Goal: Information Seeking & Learning: Learn about a topic

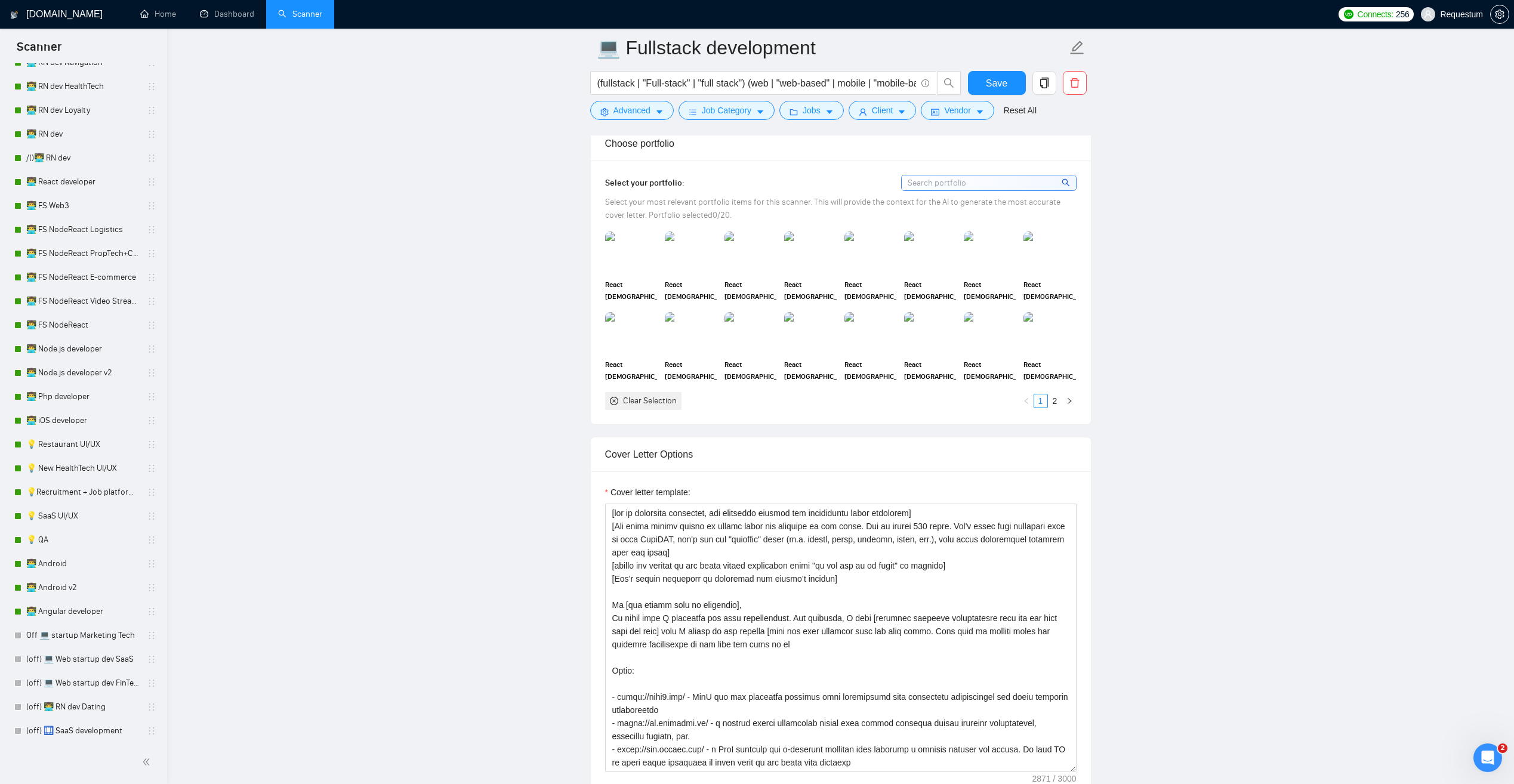
scroll to position [1134, 0]
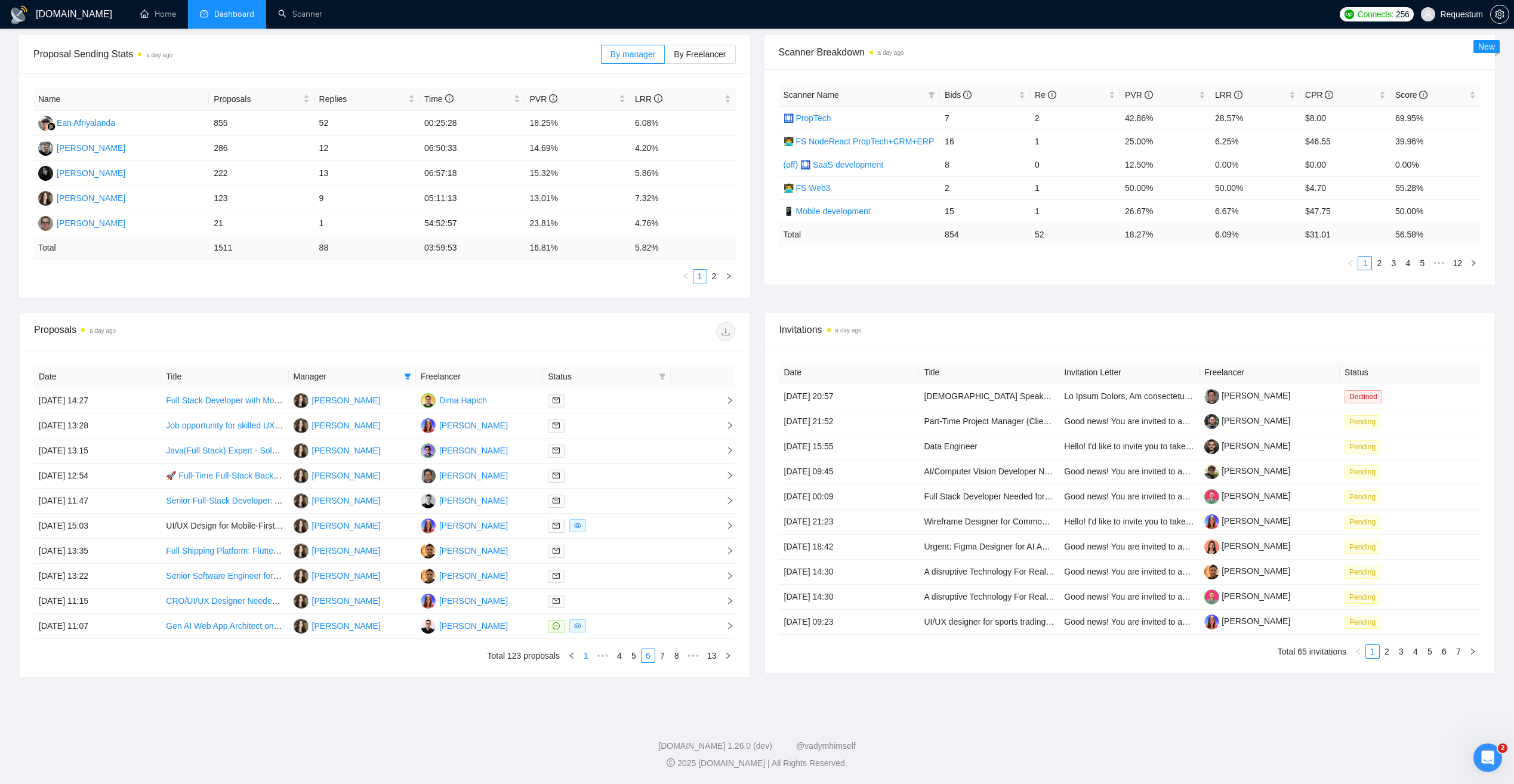
click at [589, 657] on link "1" at bounding box center [586, 656] width 13 height 13
click at [637, 657] on link "2" at bounding box center [634, 656] width 13 height 13
drag, startPoint x: 504, startPoint y: 599, endPoint x: 441, endPoint y: 602, distance: 63.1
click at [441, 602] on td "Dmitro Boyko" at bounding box center [479, 602] width 127 height 25
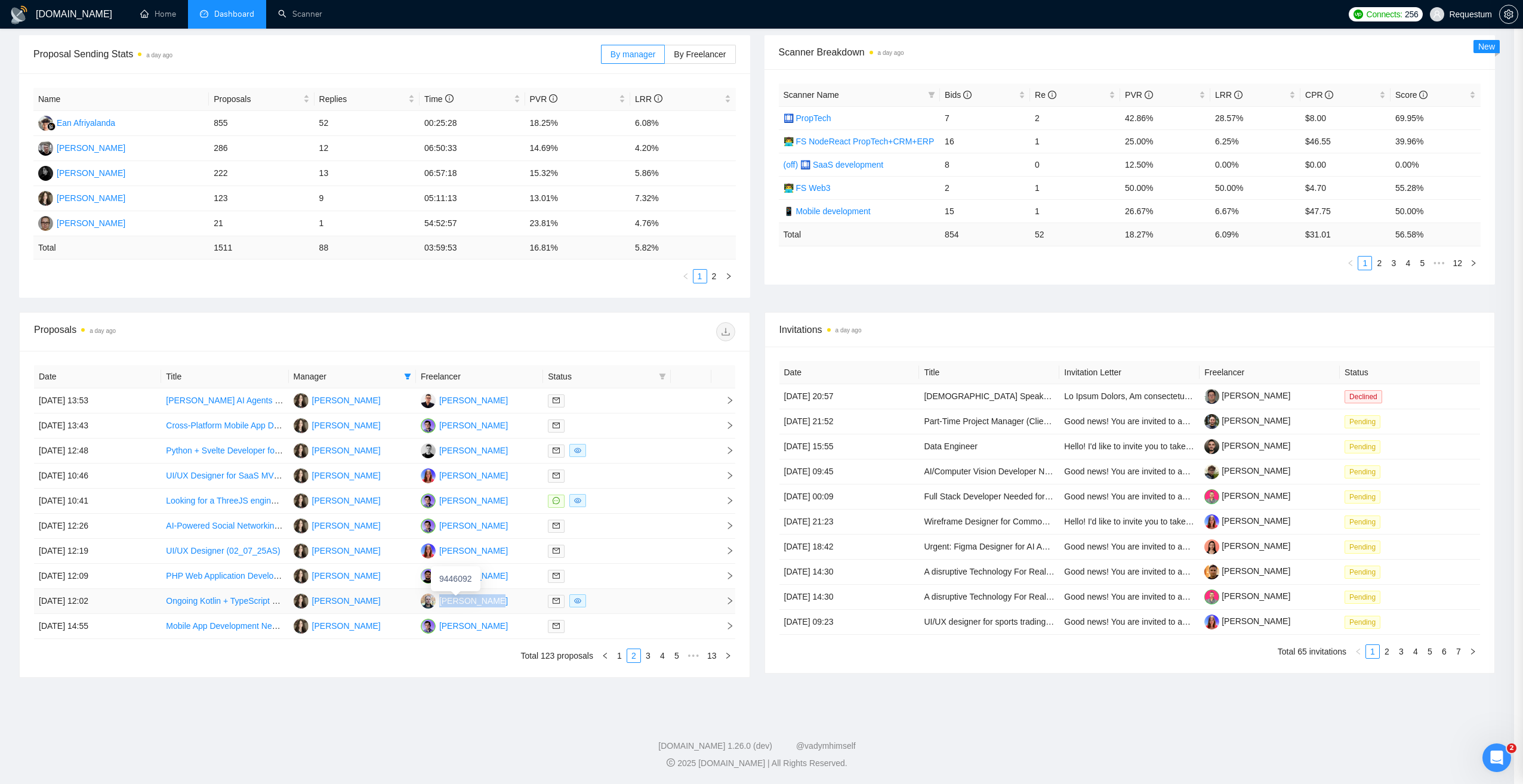
copy div "Dmitro Boyko"
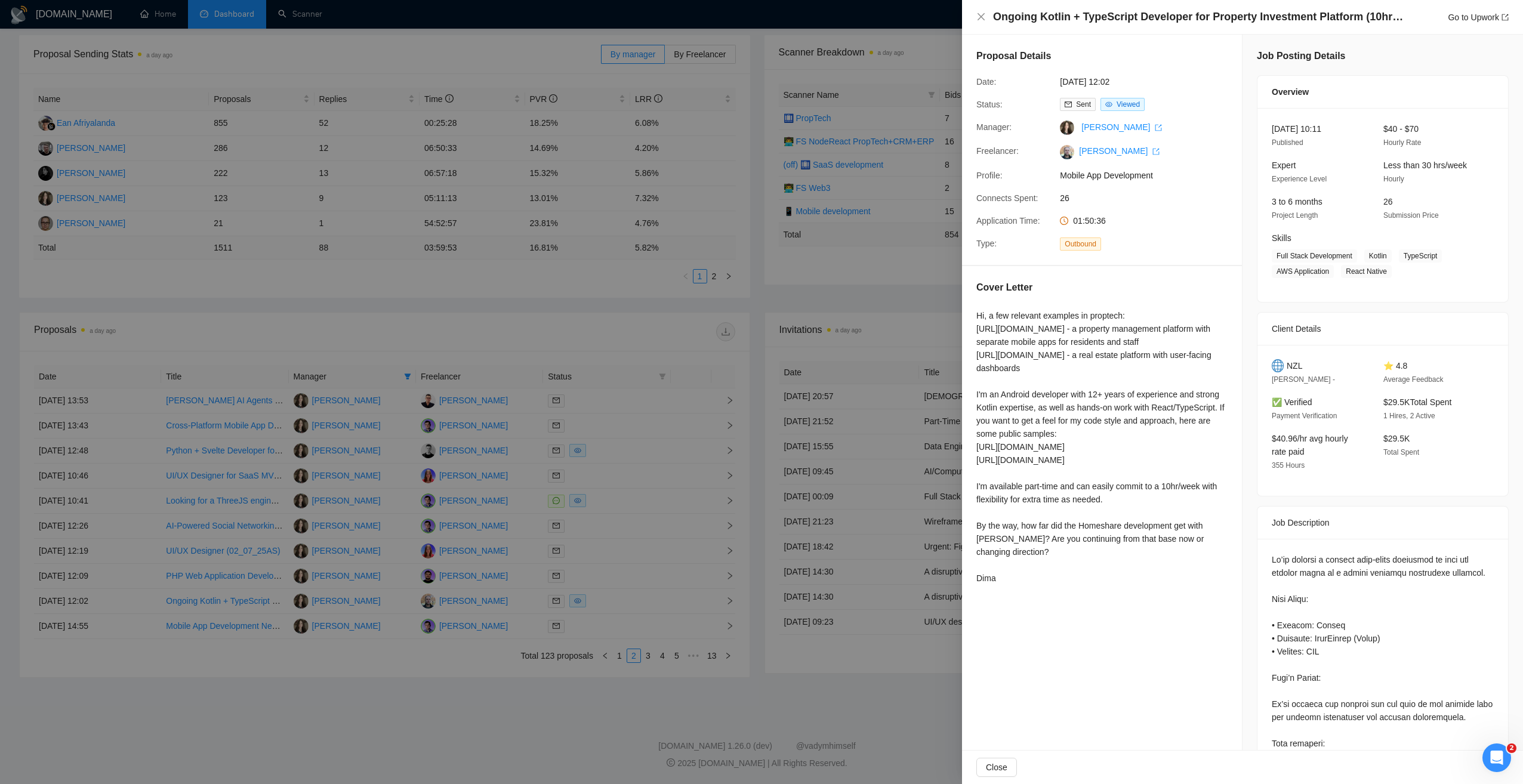
click at [844, 287] on div at bounding box center [762, 392] width 1523 height 784
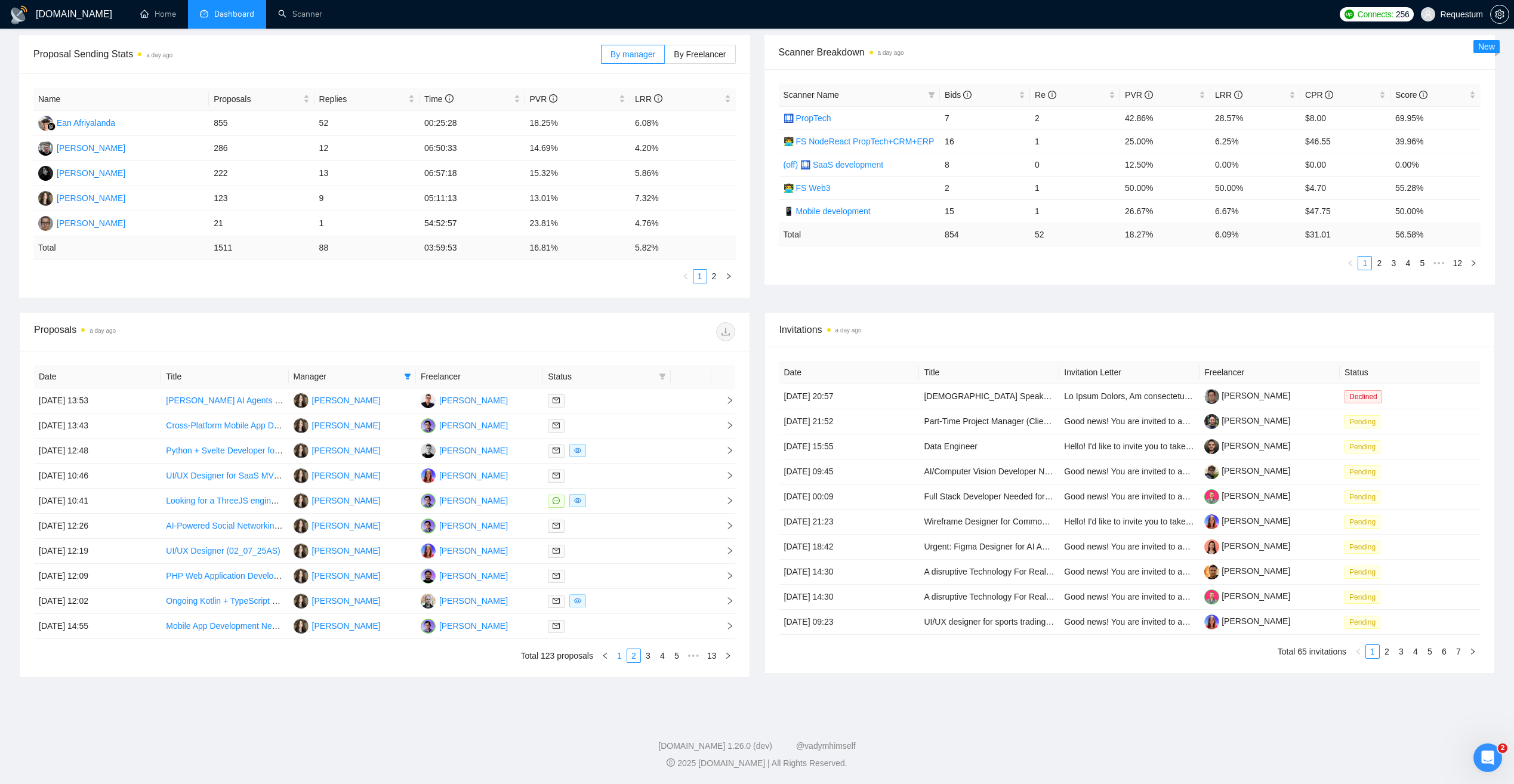
click at [620, 657] on link "1" at bounding box center [620, 656] width 13 height 13
drag, startPoint x: 521, startPoint y: 398, endPoint x: 440, endPoint y: 406, distance: 81.4
click at [440, 406] on td "Vadym Stavychenko" at bounding box center [479, 401] width 127 height 25
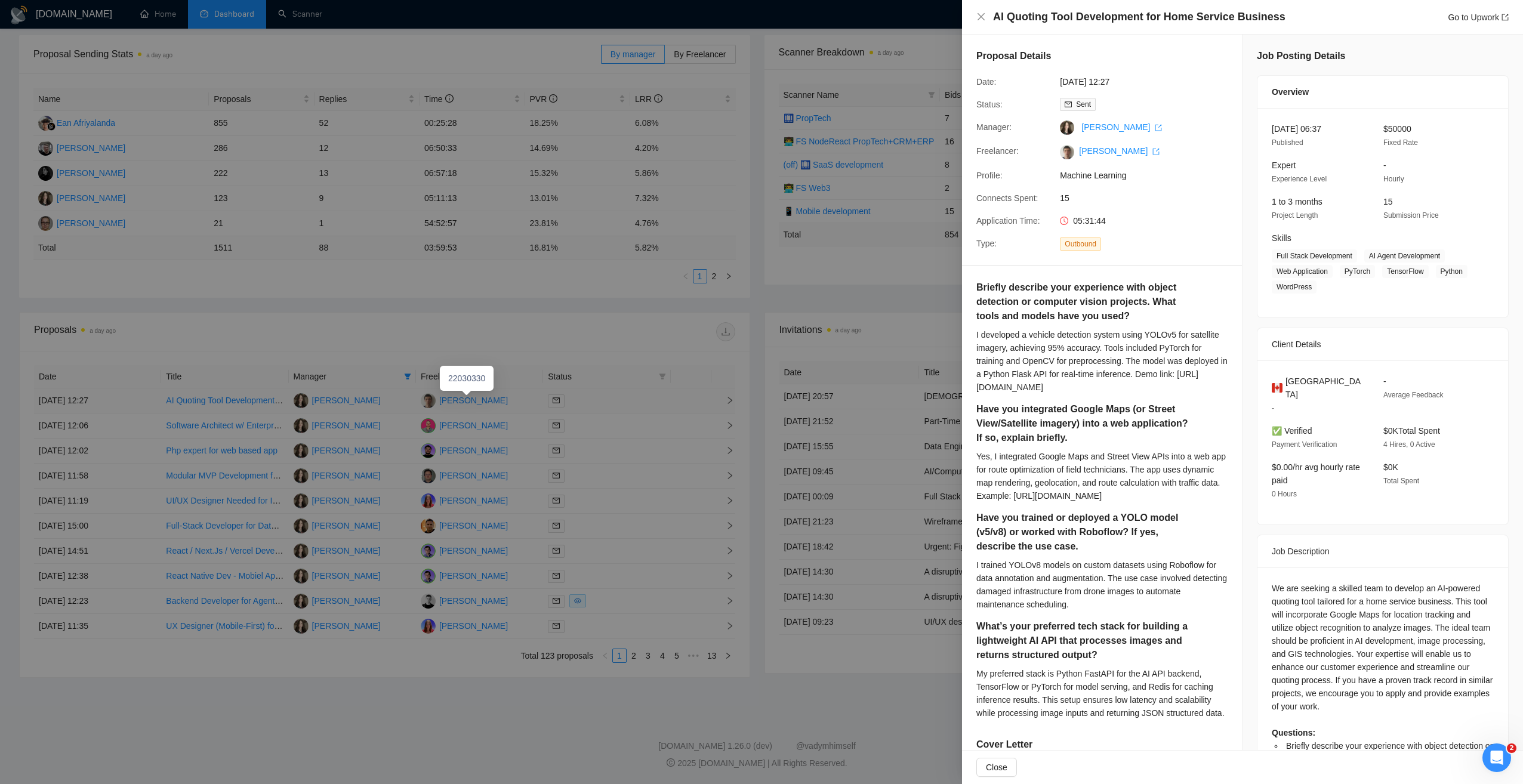
copy div "Vadym Stavychenko"
click at [602, 303] on div at bounding box center [762, 392] width 1523 height 784
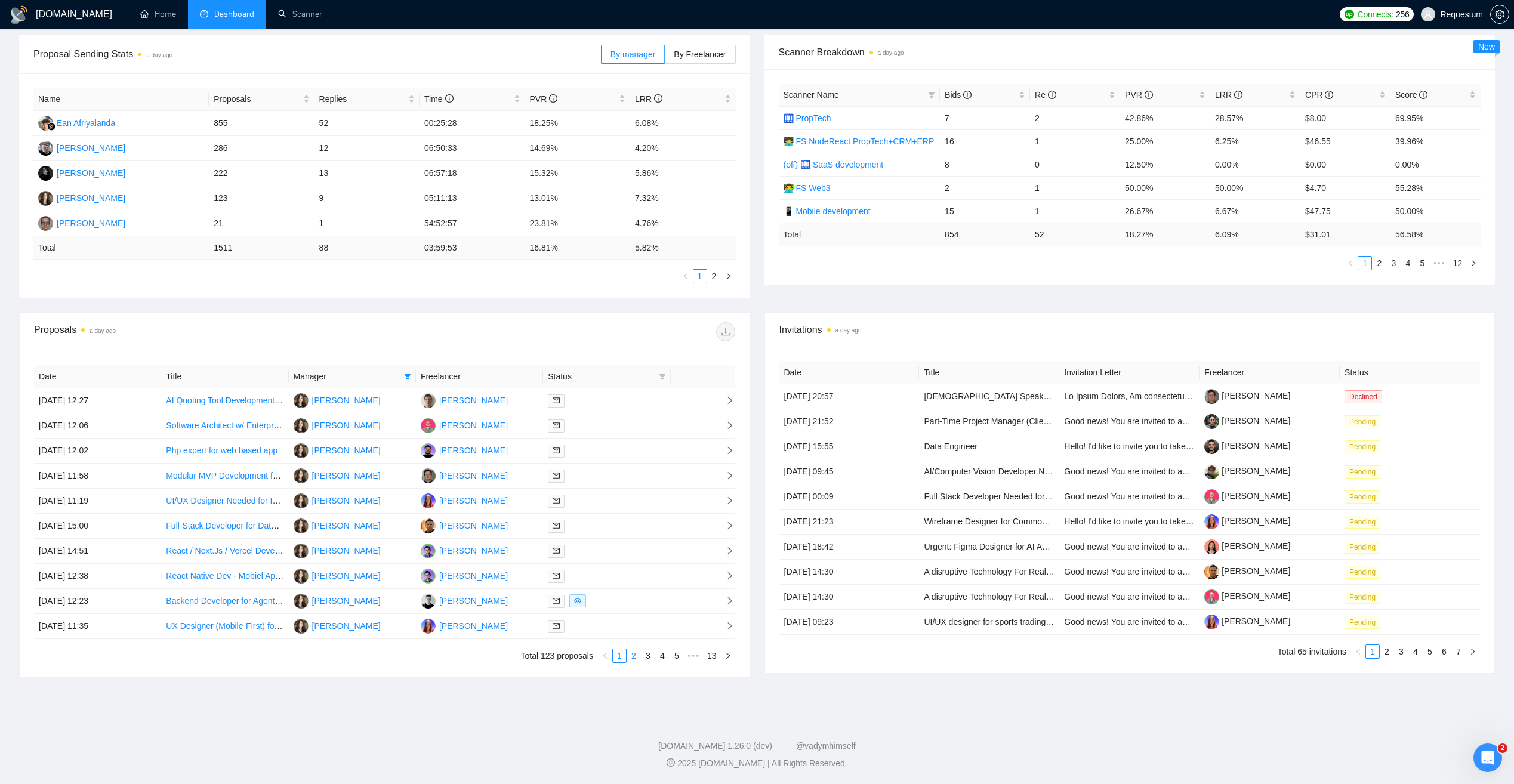
click at [632, 654] on link "2" at bounding box center [634, 656] width 13 height 13
click at [648, 658] on link "3" at bounding box center [648, 656] width 13 height 13
click at [661, 657] on link "4" at bounding box center [662, 656] width 13 height 13
click at [623, 559] on td at bounding box center [607, 551] width 127 height 25
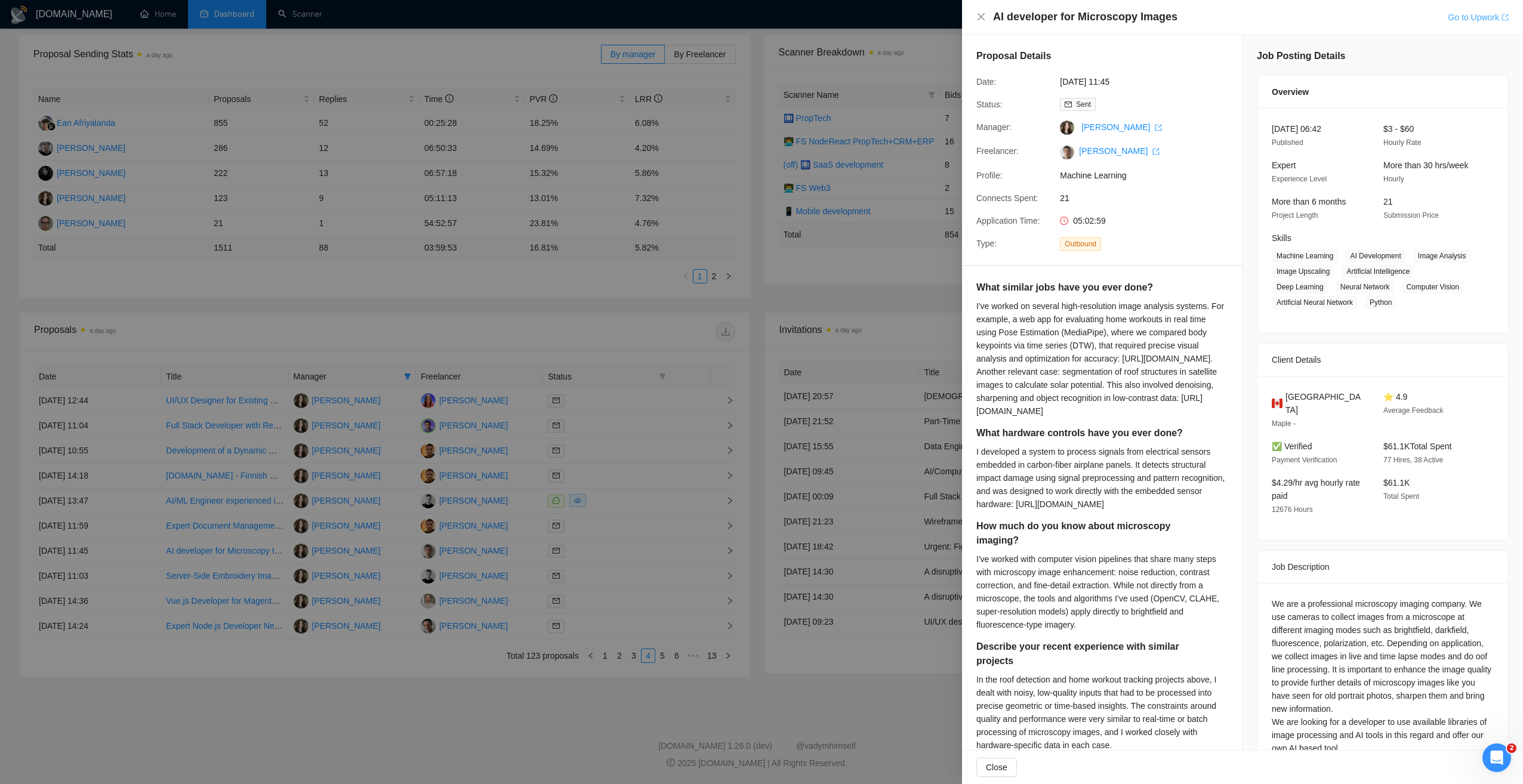
click at [1464, 20] on link "Go to Upwork" at bounding box center [1478, 17] width 61 height 10
click at [629, 292] on div at bounding box center [762, 392] width 1523 height 784
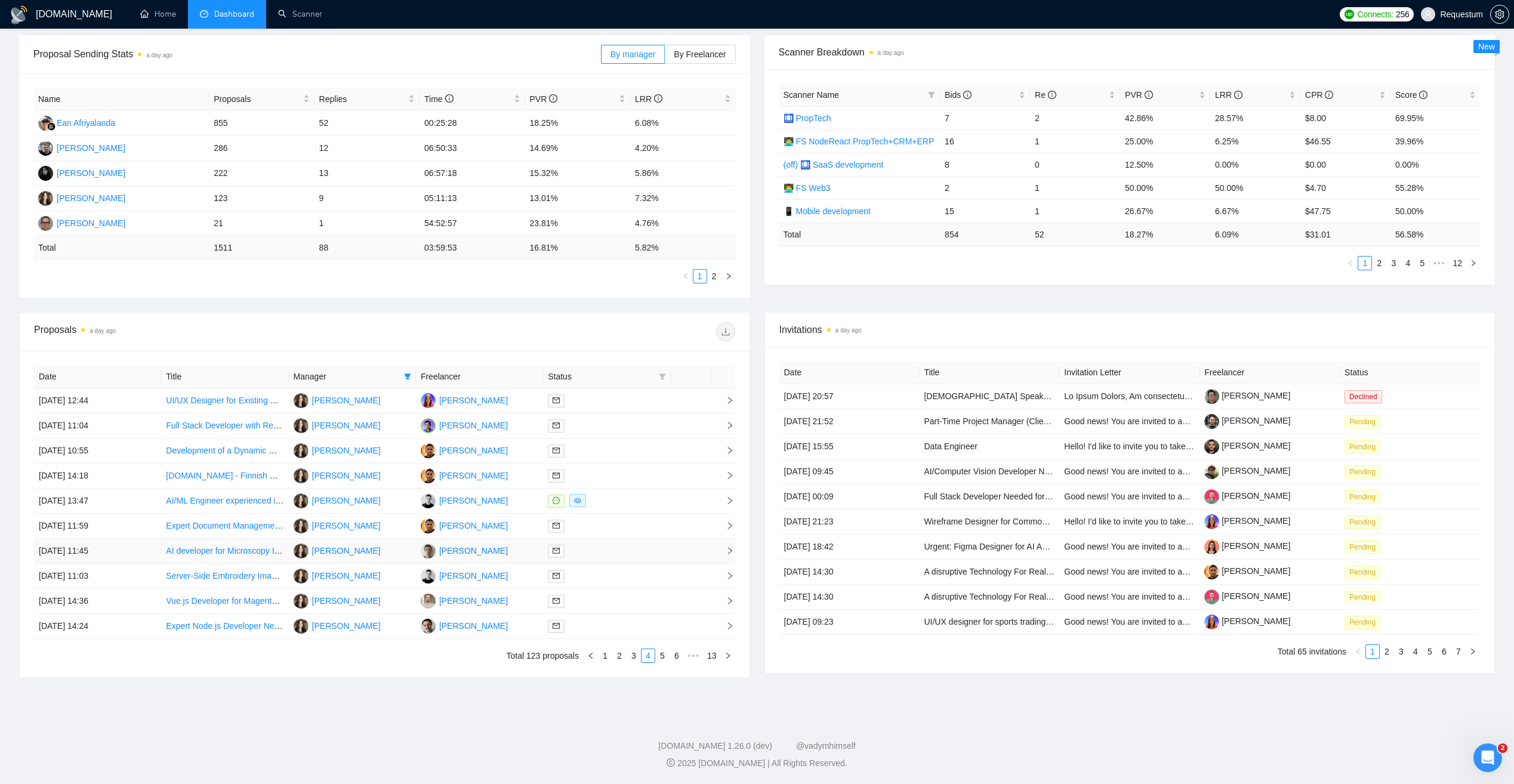
click at [610, 553] on div at bounding box center [607, 551] width 118 height 14
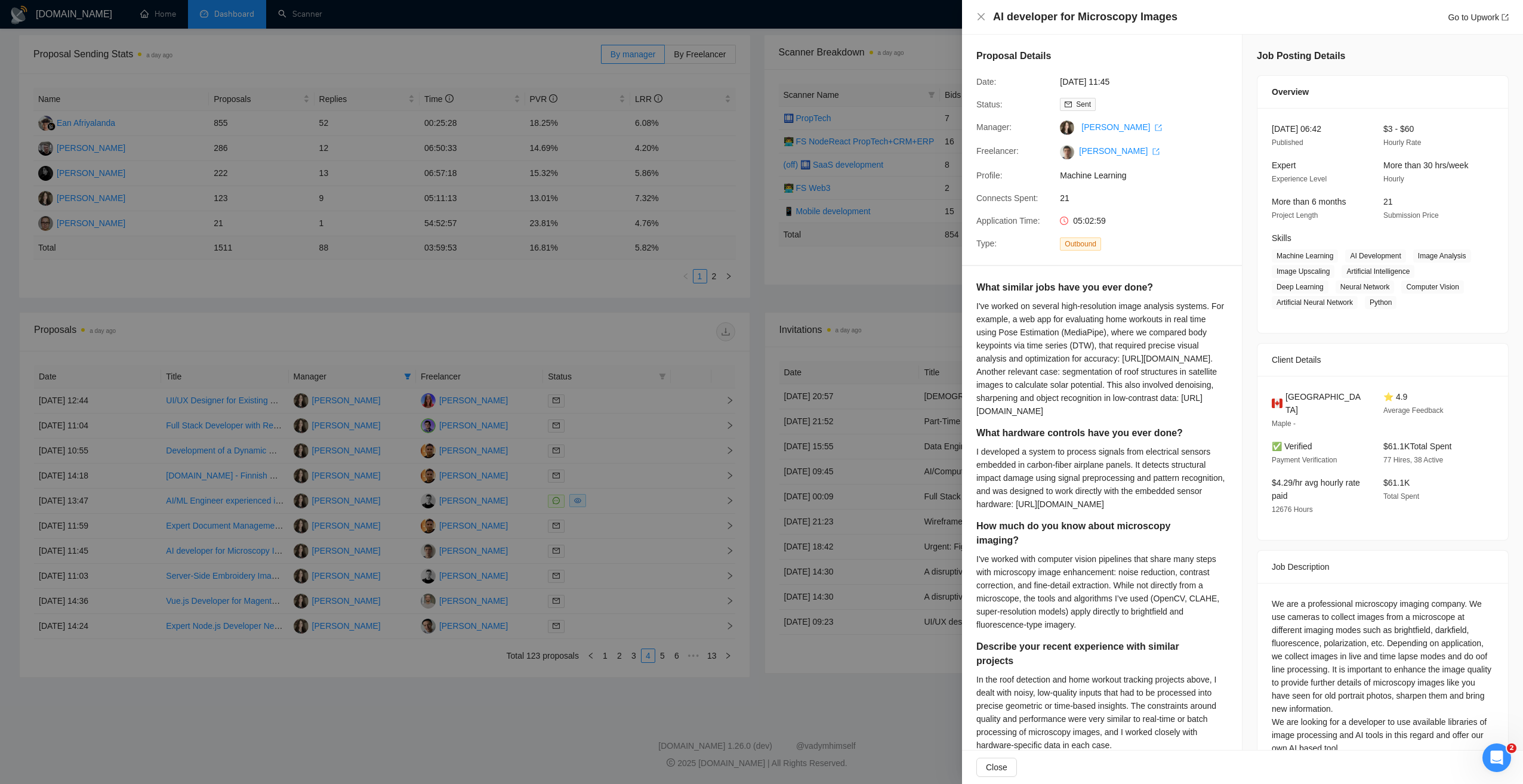
click at [579, 728] on div at bounding box center [762, 392] width 1523 height 784
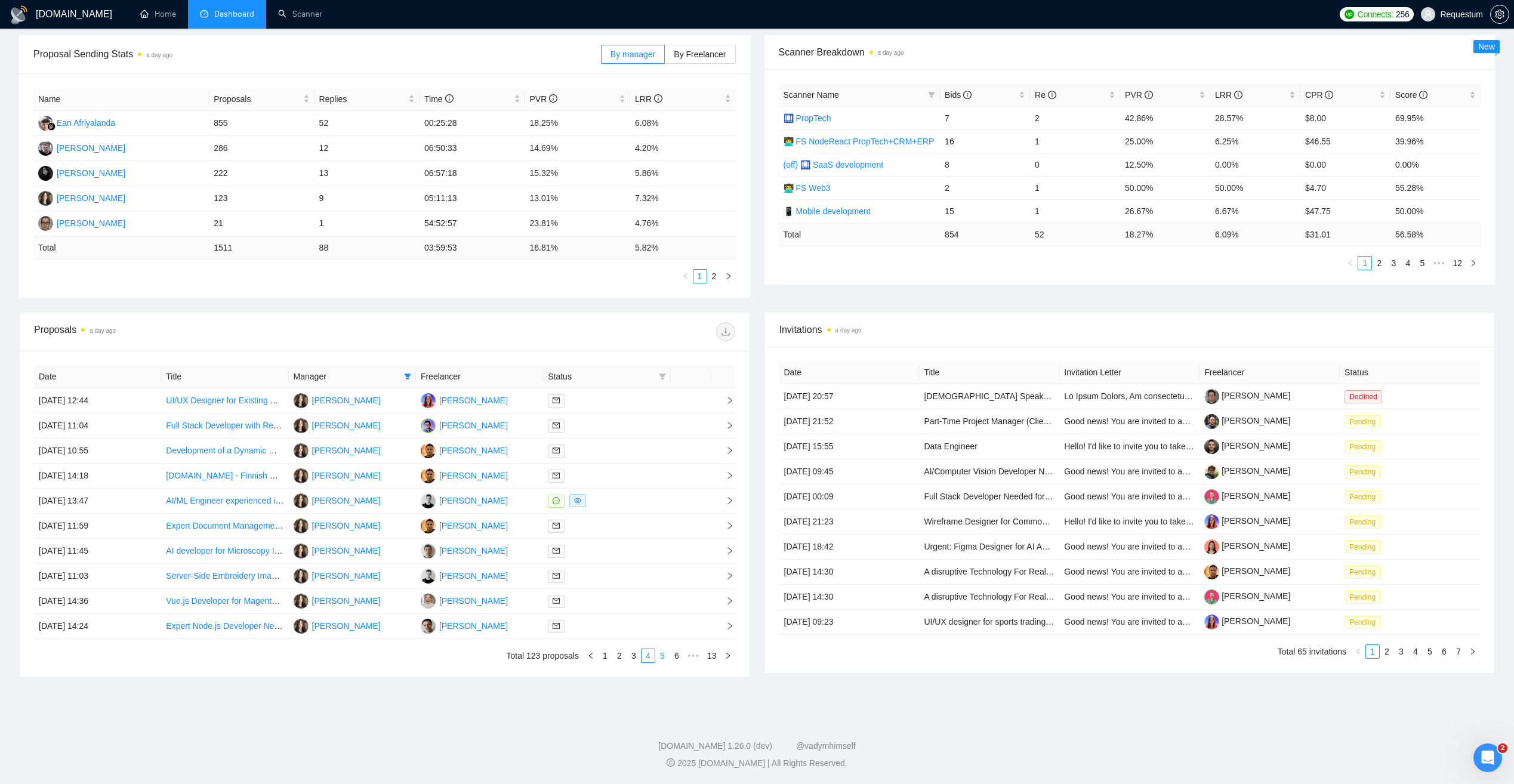
click at [663, 656] on link "5" at bounding box center [662, 656] width 13 height 13
click at [623, 555] on div at bounding box center [607, 551] width 118 height 14
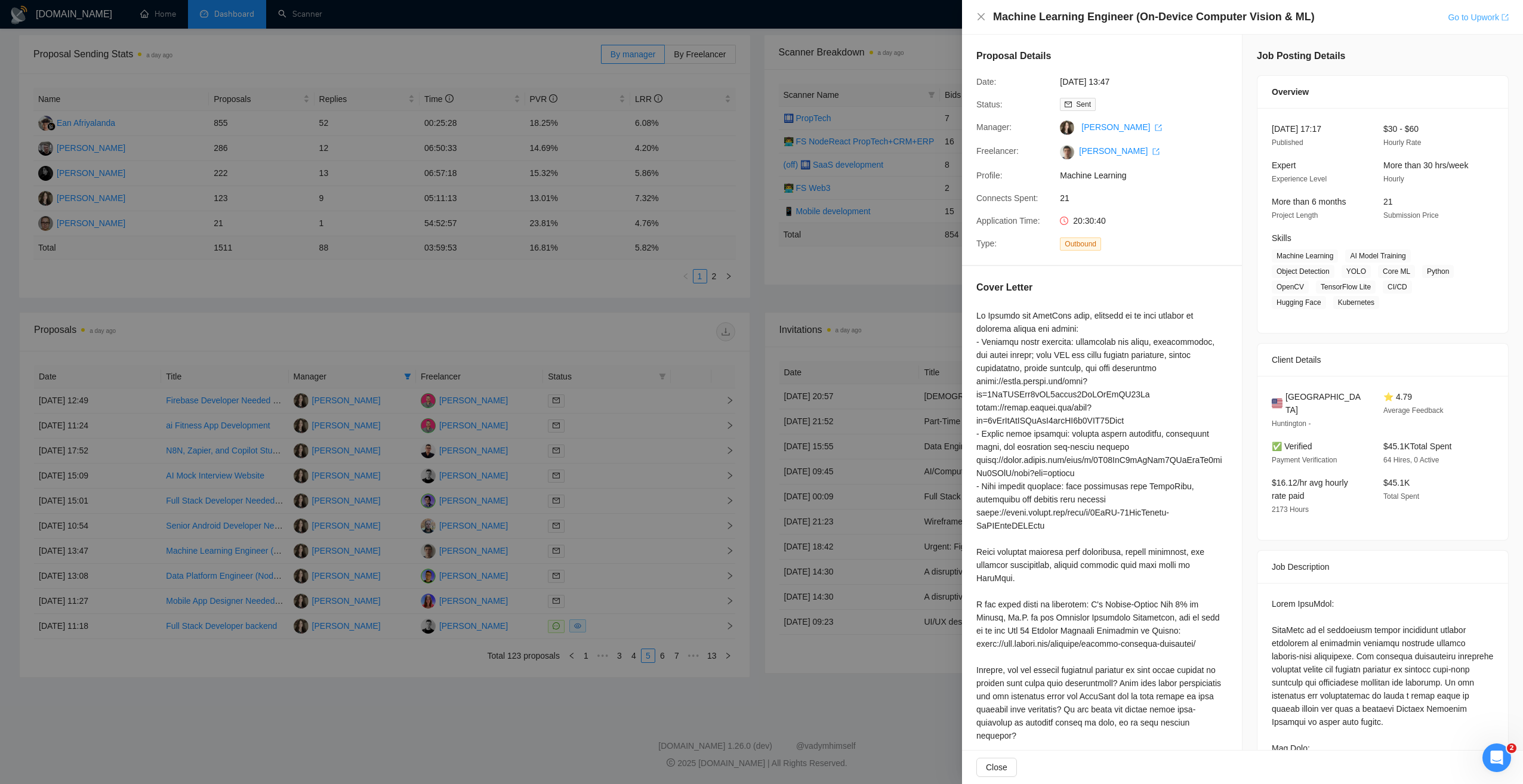
click at [1470, 20] on link "Go to Upwork" at bounding box center [1478, 17] width 61 height 10
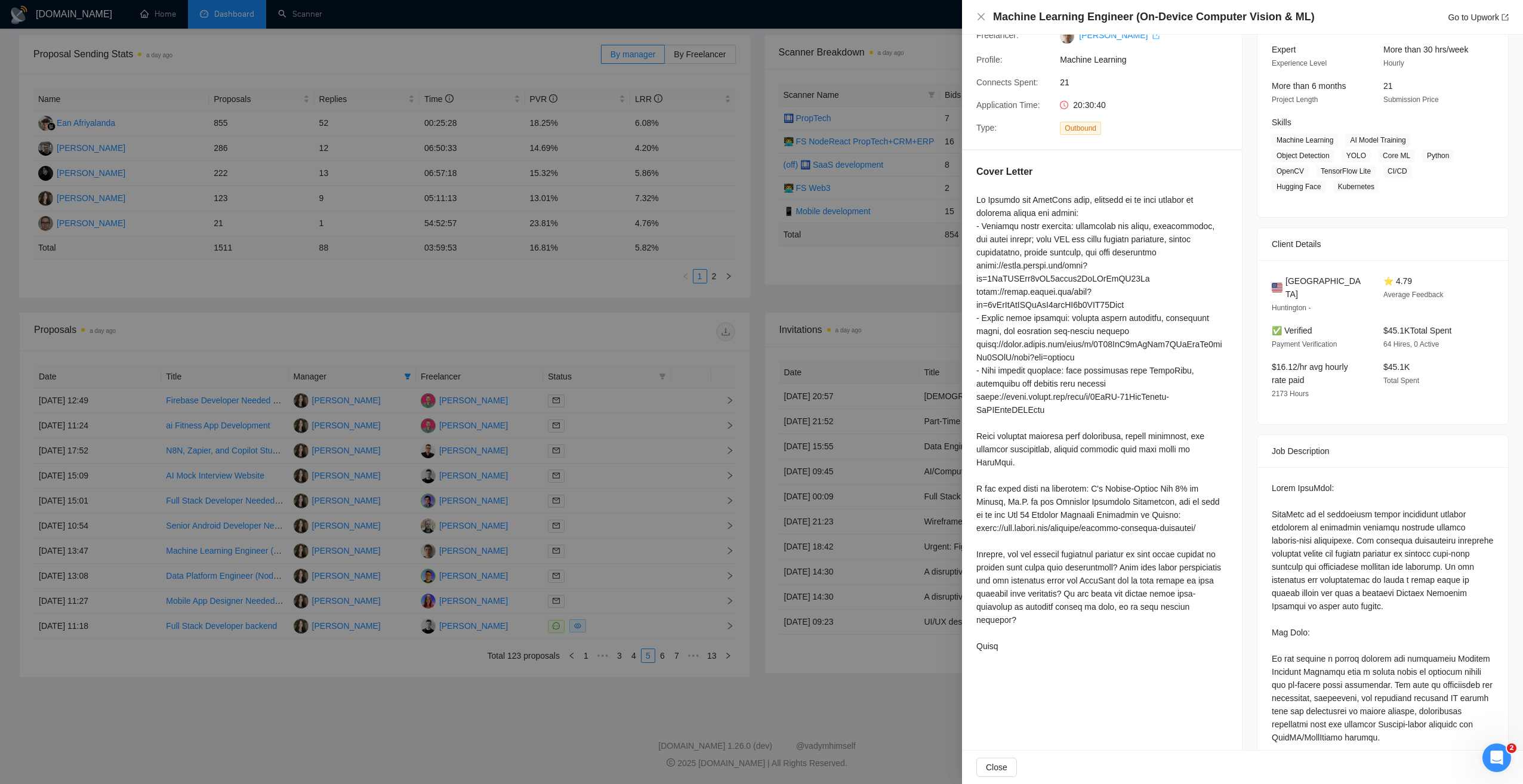
scroll to position [120, 0]
drag, startPoint x: 973, startPoint y: 497, endPoint x: 1189, endPoint y: 498, distance: 216.0
click at [1189, 498] on div "Cover Letter" at bounding box center [1102, 407] width 280 height 521
drag, startPoint x: 1189, startPoint y: 498, endPoint x: 1107, endPoint y: 499, distance: 82.0
click at [1110, 498] on div at bounding box center [1102, 419] width 251 height 459
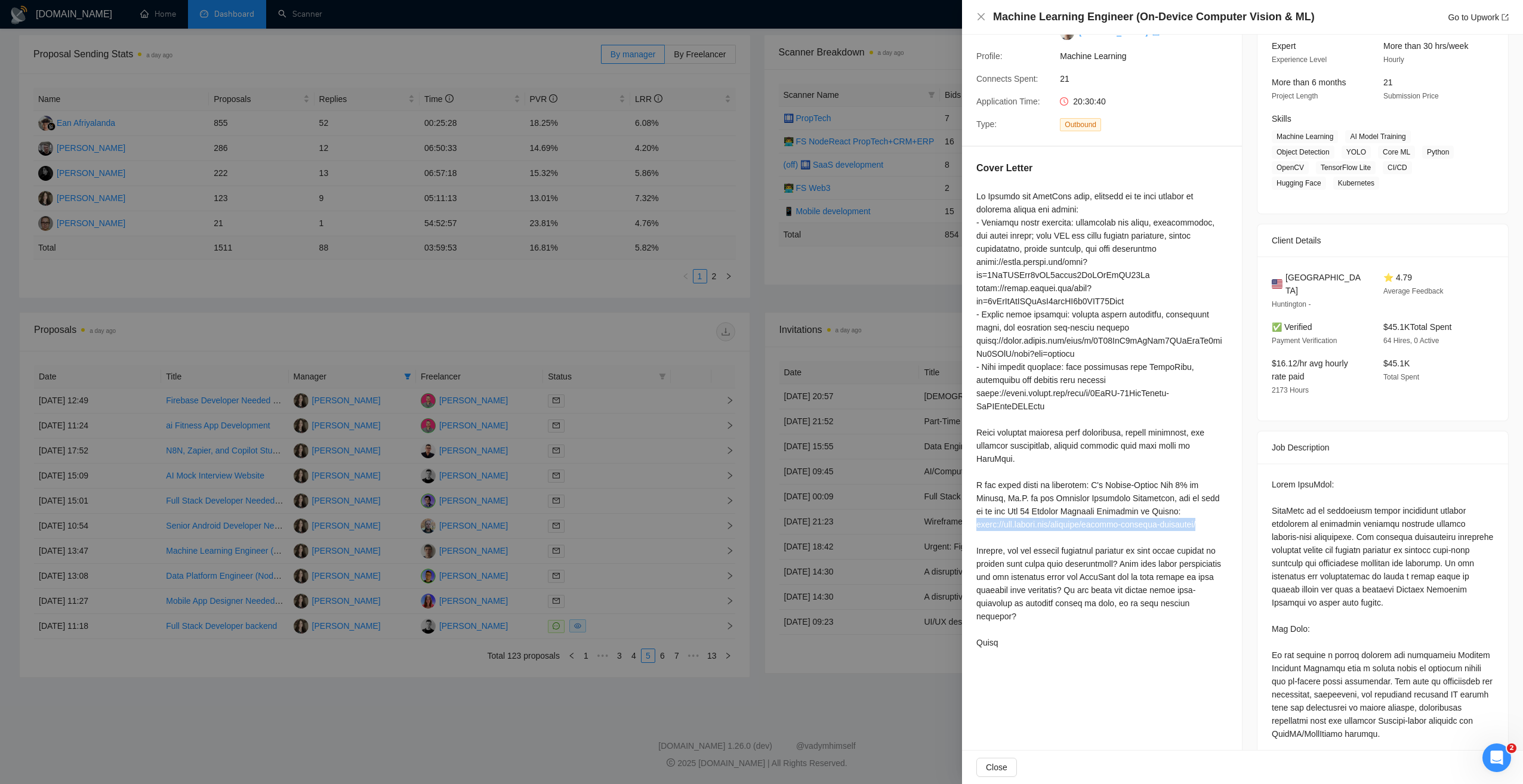
drag, startPoint x: 978, startPoint y: 511, endPoint x: 1227, endPoint y: 517, distance: 249.1
click at [1227, 517] on div "Cover Letter" at bounding box center [1102, 407] width 280 height 521
copy div "https://www.upwork.com/agencies/machine-learning-companies/"
click at [1004, 540] on div at bounding box center [1102, 419] width 251 height 459
drag, startPoint x: 978, startPoint y: 565, endPoint x: 1157, endPoint y: 569, distance: 179.0
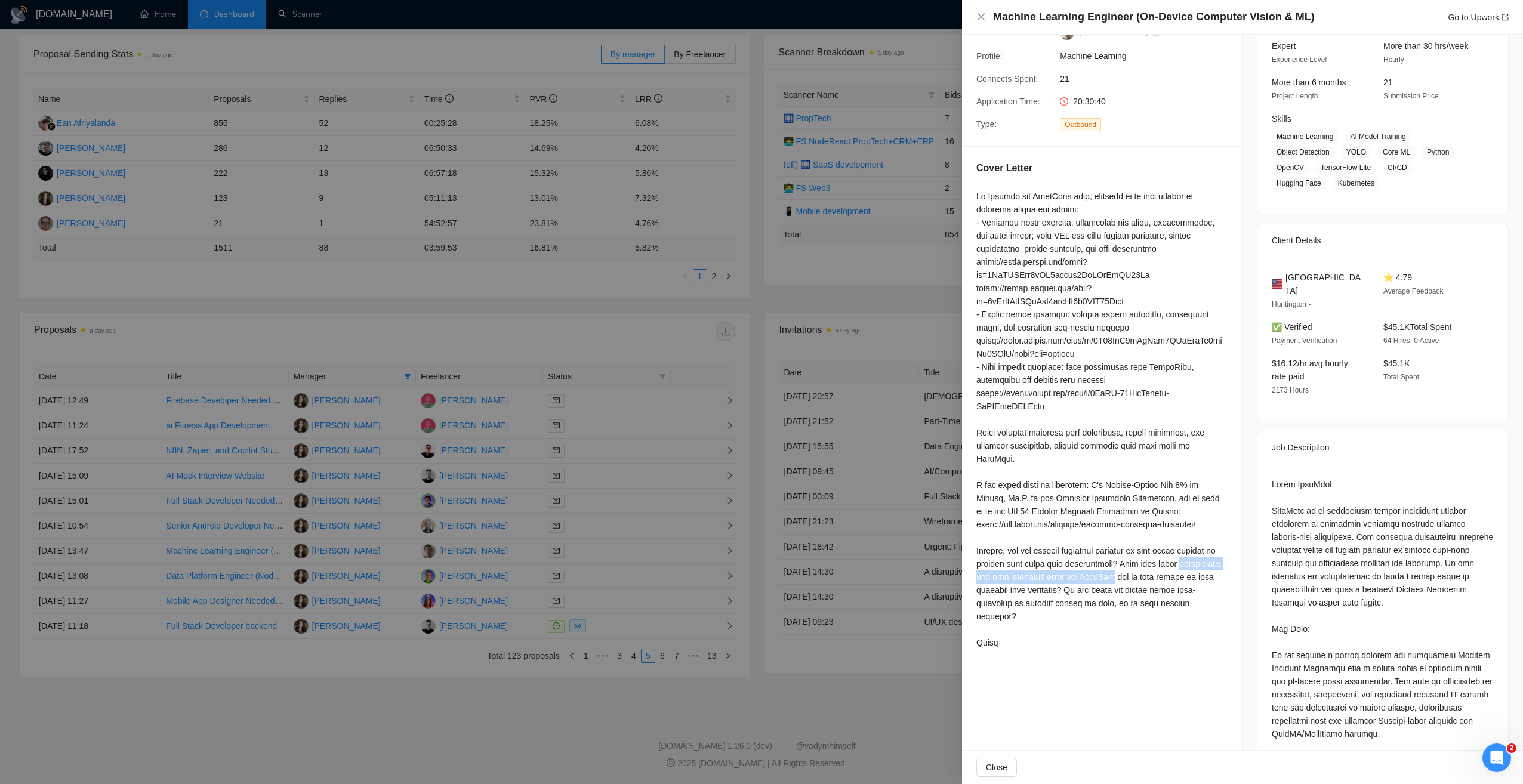
click at [1157, 569] on div at bounding box center [1102, 419] width 251 height 459
drag, startPoint x: 1157, startPoint y: 569, endPoint x: 1009, endPoint y: 550, distance: 149.2
click at [1009, 550] on div at bounding box center [1102, 419] width 251 height 459
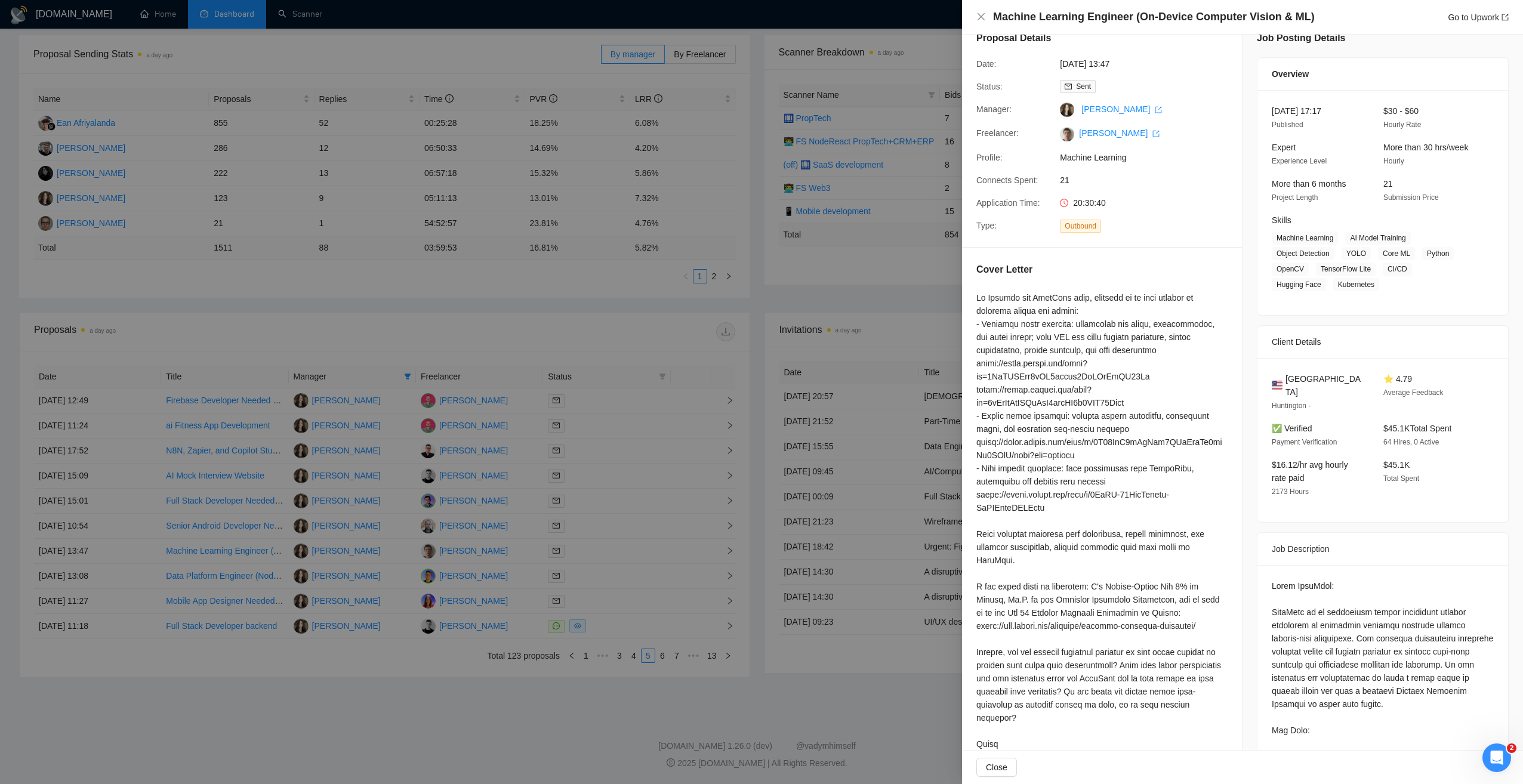
scroll to position [0, 0]
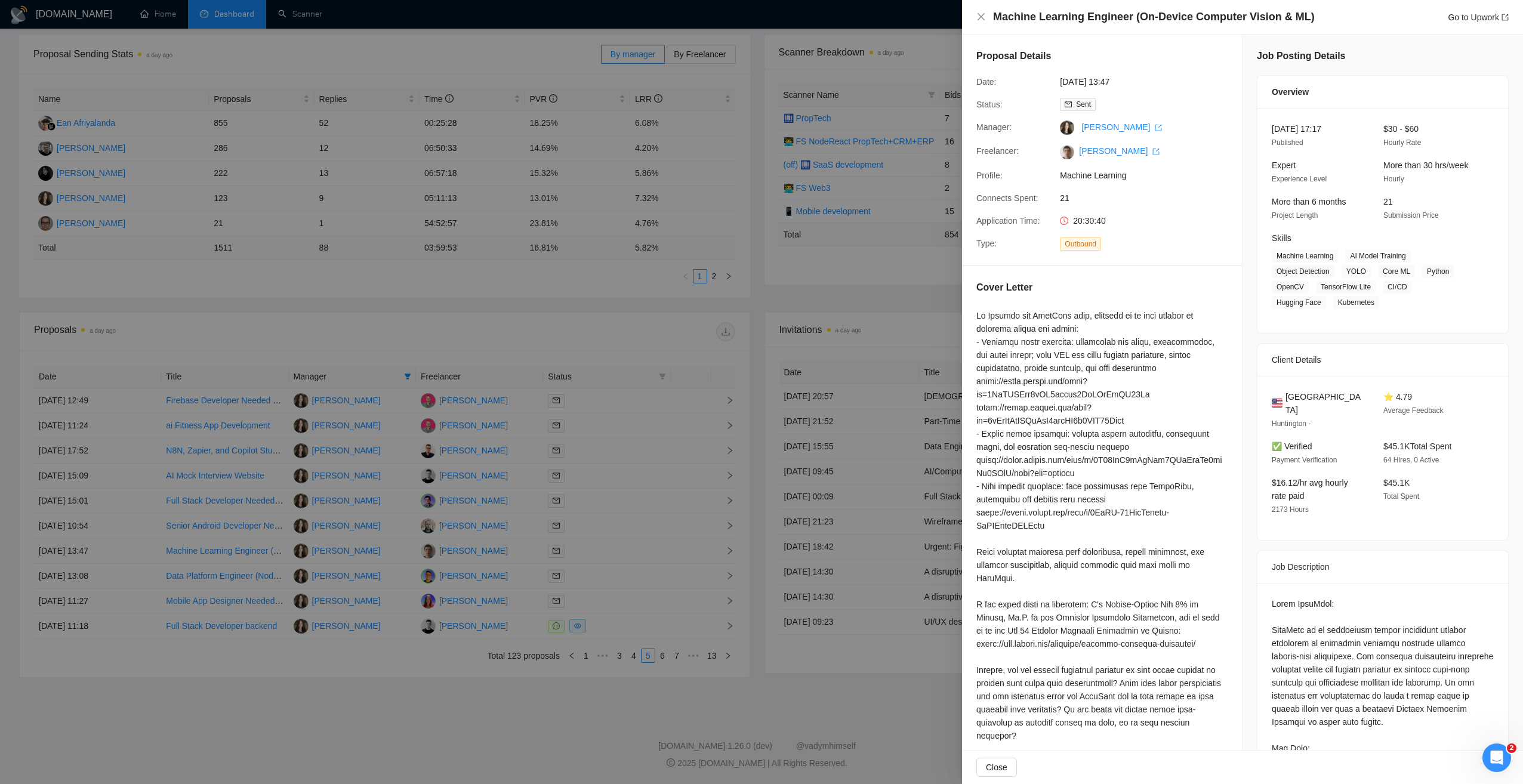
click at [541, 710] on div at bounding box center [762, 392] width 1523 height 784
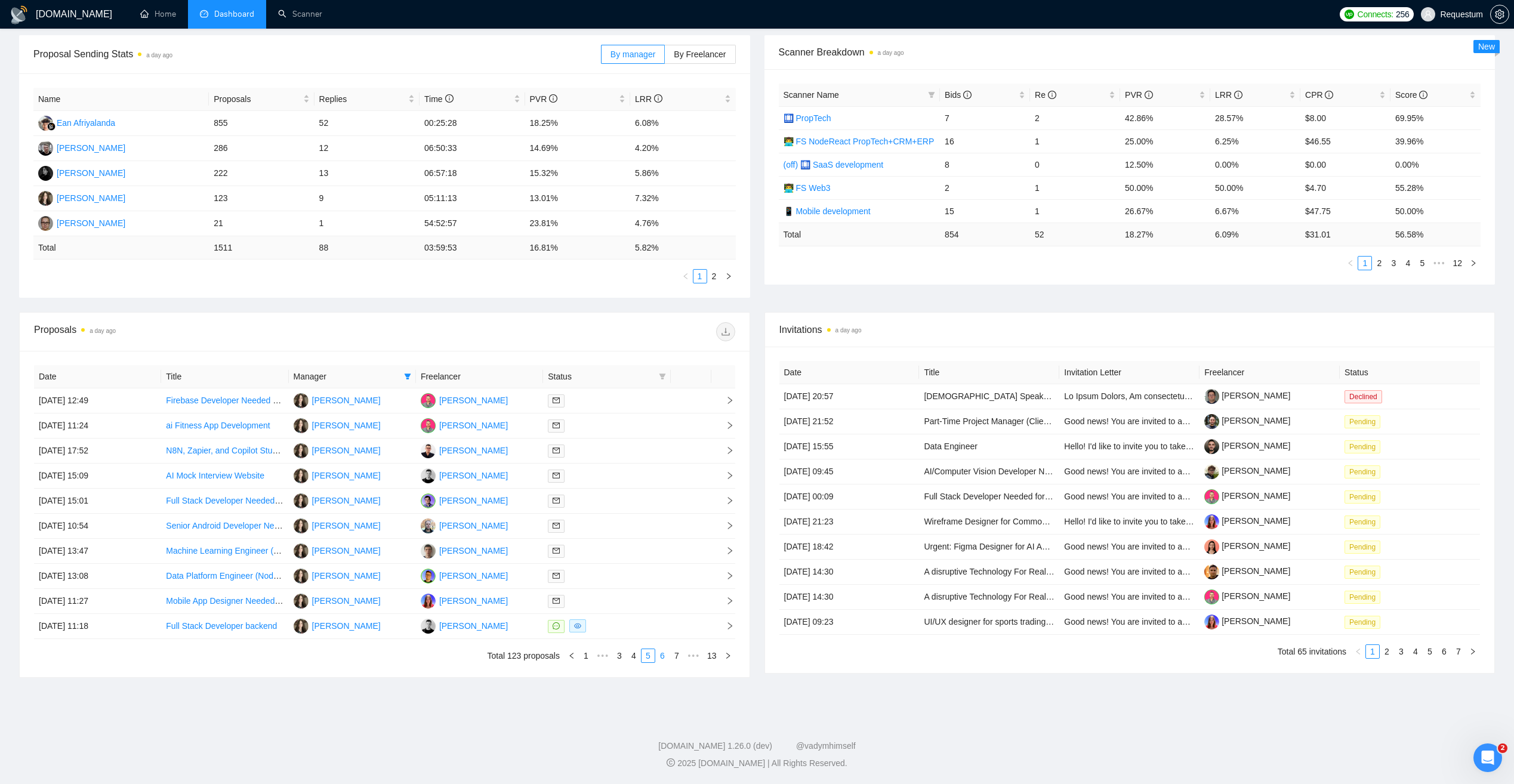
click at [660, 656] on link "6" at bounding box center [662, 656] width 13 height 13
click at [665, 655] on link "7" at bounding box center [662, 656] width 13 height 13
click at [709, 54] on span "By Freelancer" at bounding box center [699, 54] width 52 height 10
click at [665, 57] on input "By Freelancer" at bounding box center [665, 57] width 0 height 0
click at [656, 276] on link "2" at bounding box center [657, 276] width 13 height 13
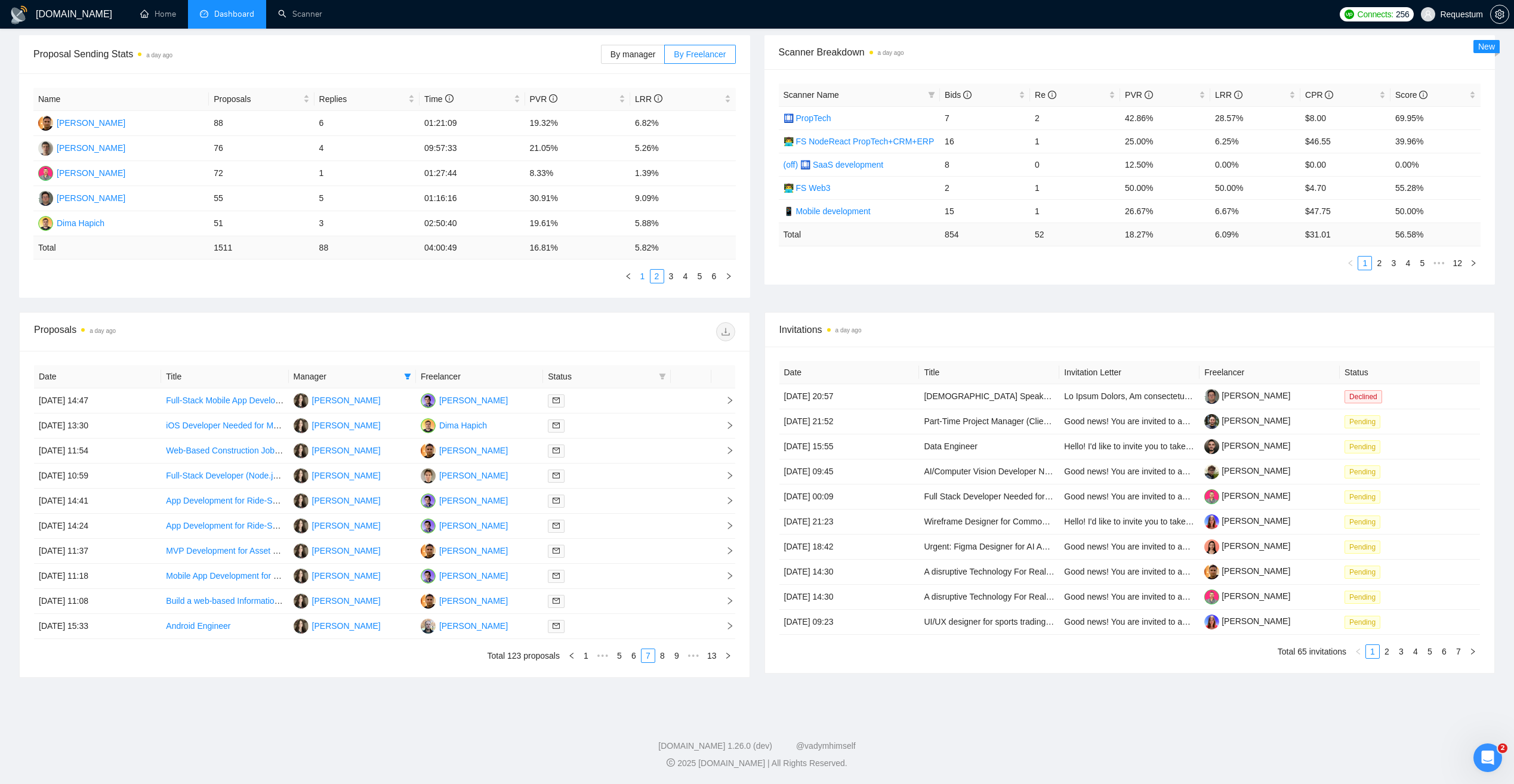
click at [642, 276] on link "1" at bounding box center [643, 276] width 13 height 13
click at [661, 657] on link "8" at bounding box center [662, 656] width 13 height 13
click at [661, 657] on link "9" at bounding box center [659, 656] width 13 height 13
click at [650, 446] on div at bounding box center [607, 450] width 118 height 14
